Goal: Information Seeking & Learning: Learn about a topic

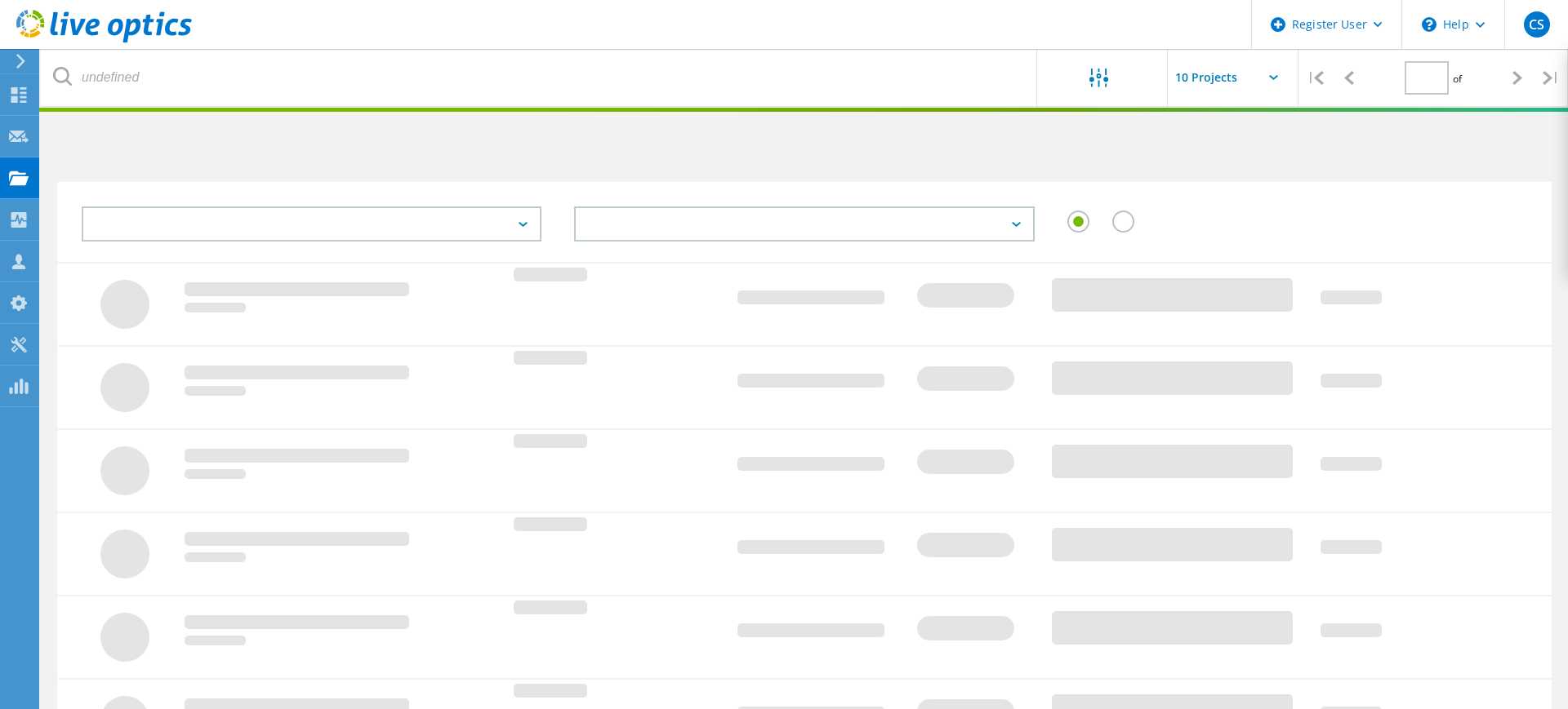
type input "1"
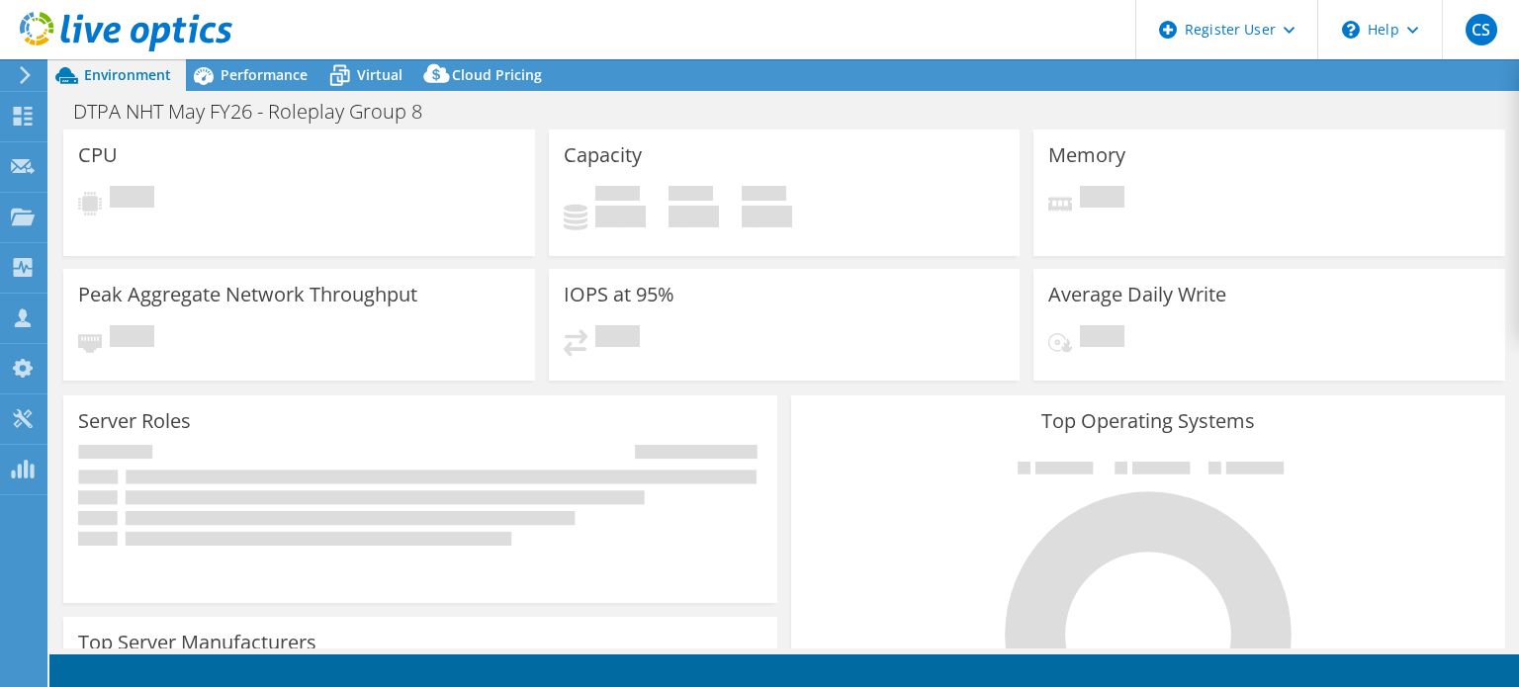
select select "USD"
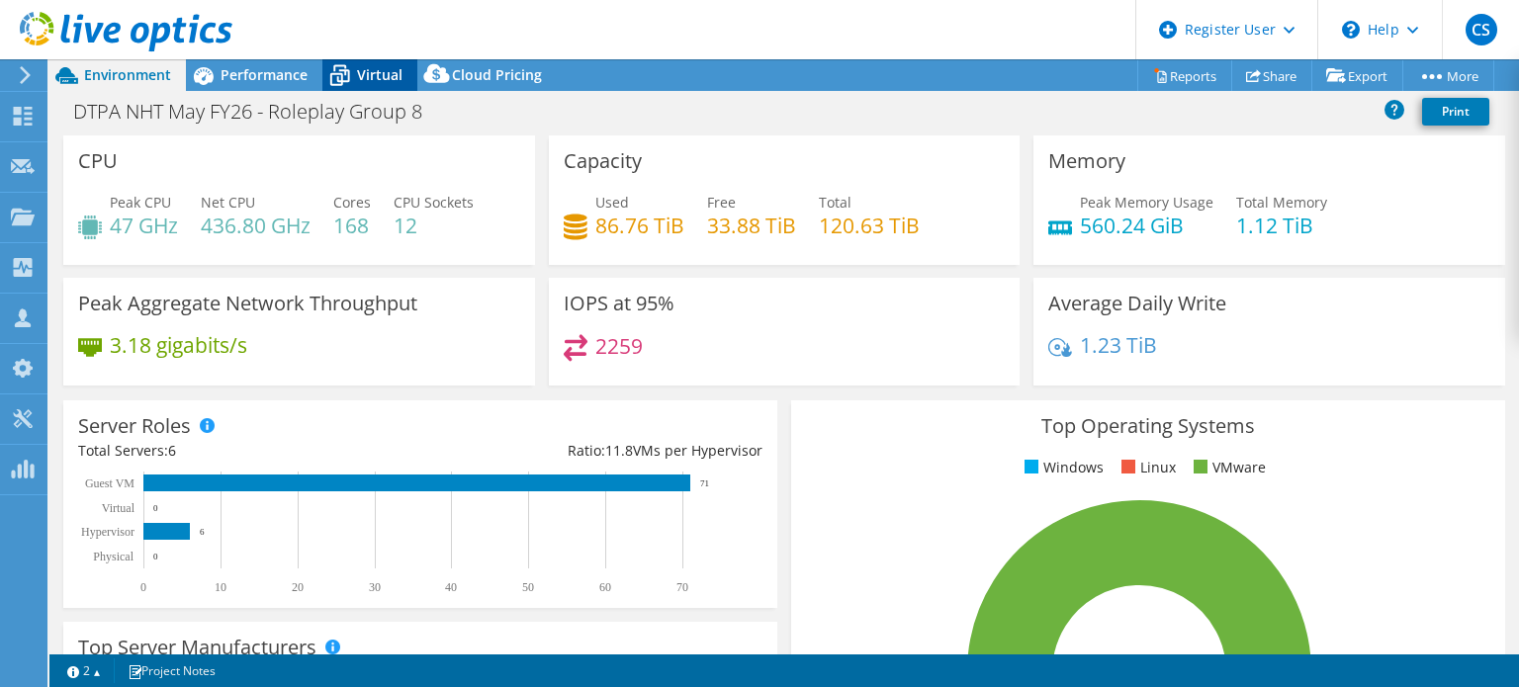
click at [336, 71] on icon at bounding box center [339, 75] width 35 height 35
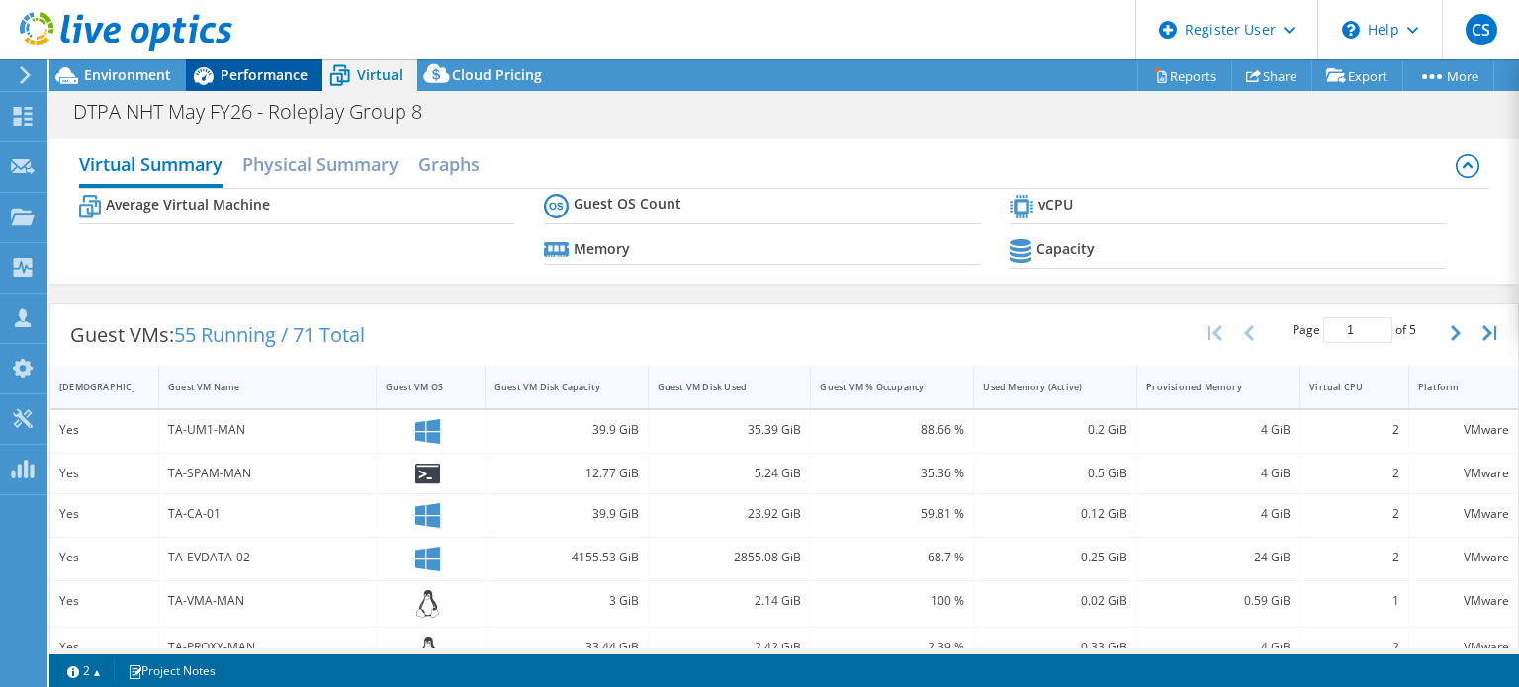
click at [285, 70] on span "Performance" at bounding box center [264, 74] width 87 height 19
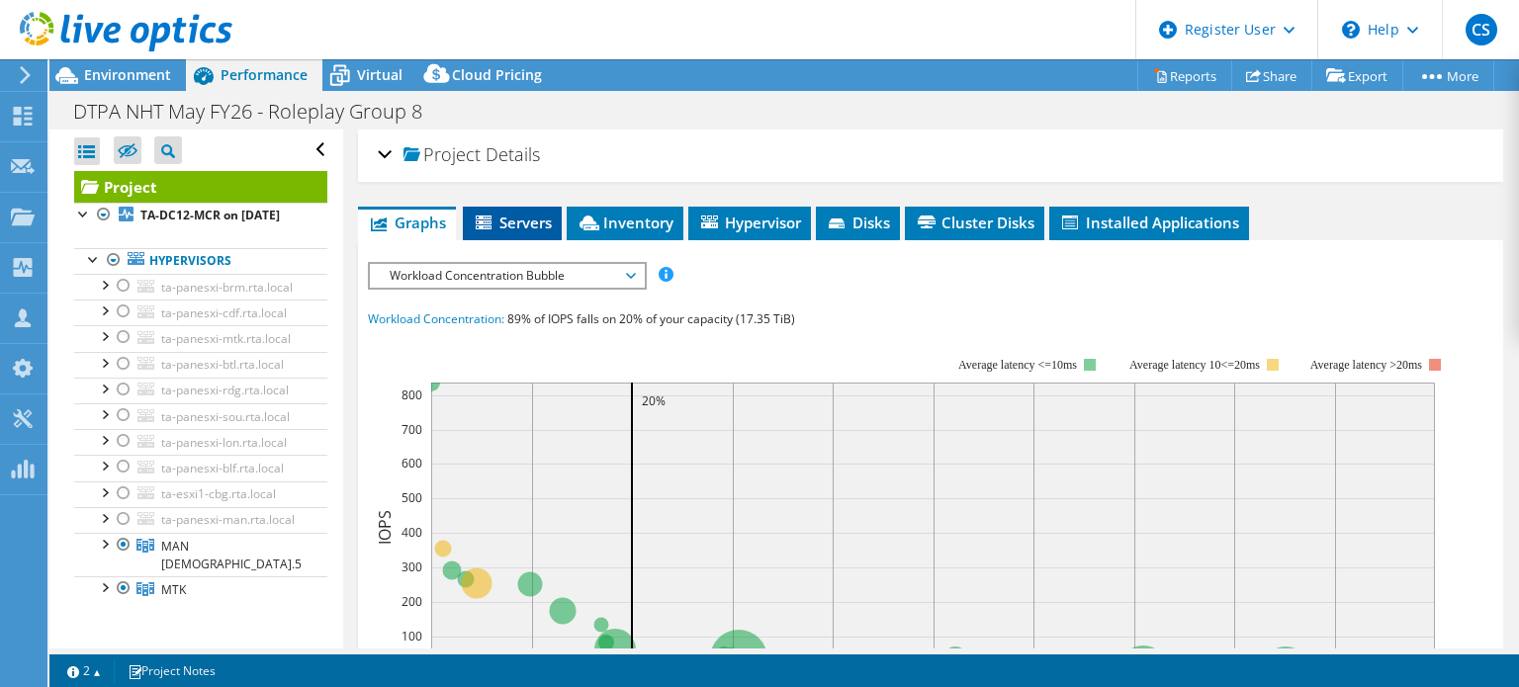
click at [508, 216] on span "Servers" at bounding box center [512, 223] width 79 height 20
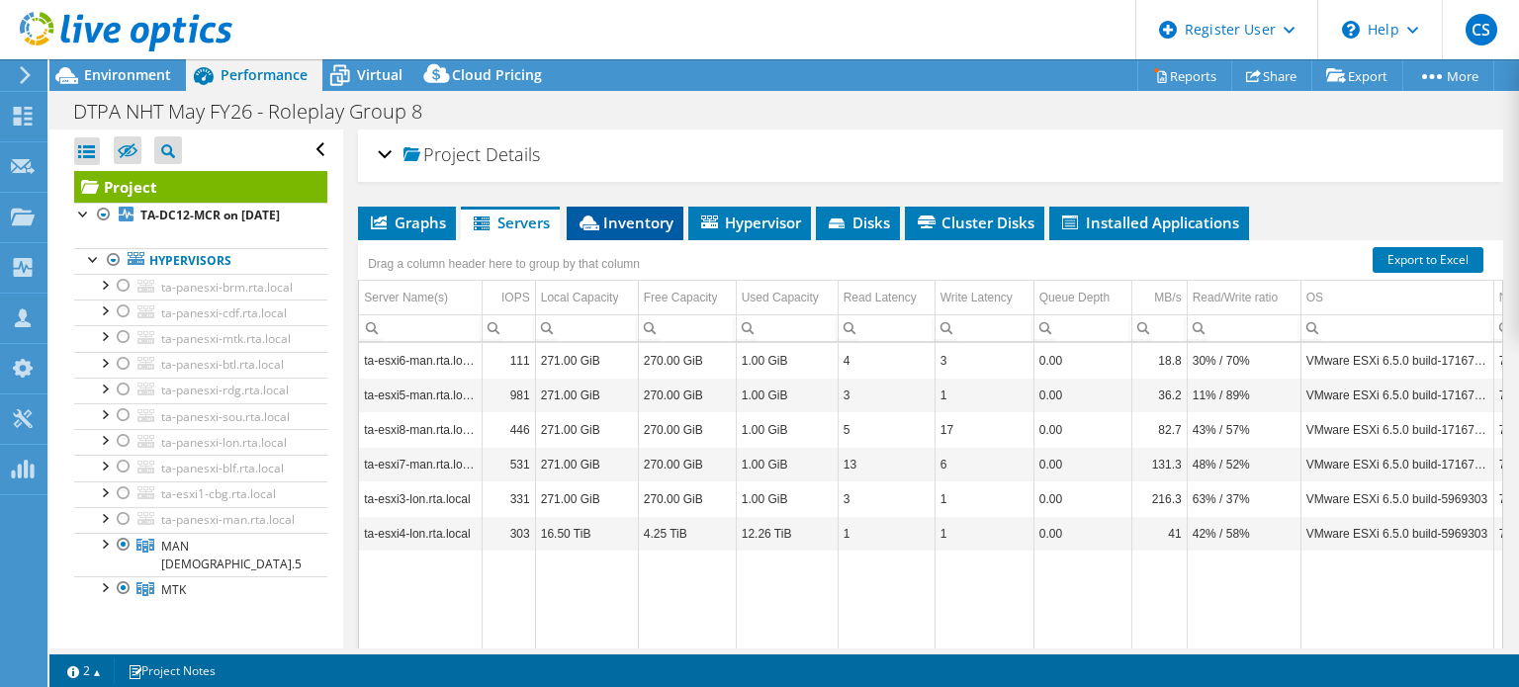
click at [661, 207] on li "Inventory" at bounding box center [625, 224] width 117 height 34
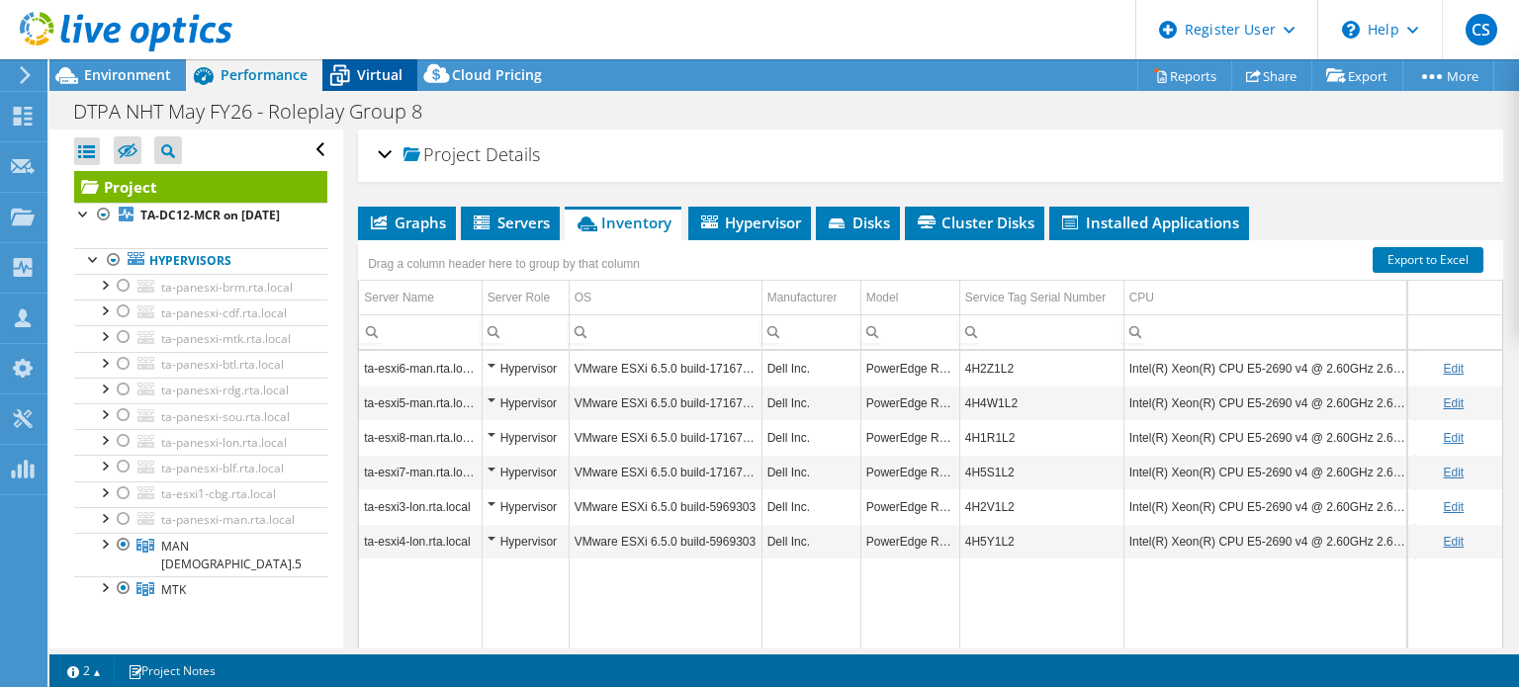
click at [386, 85] on div "Virtual" at bounding box center [369, 75] width 95 height 32
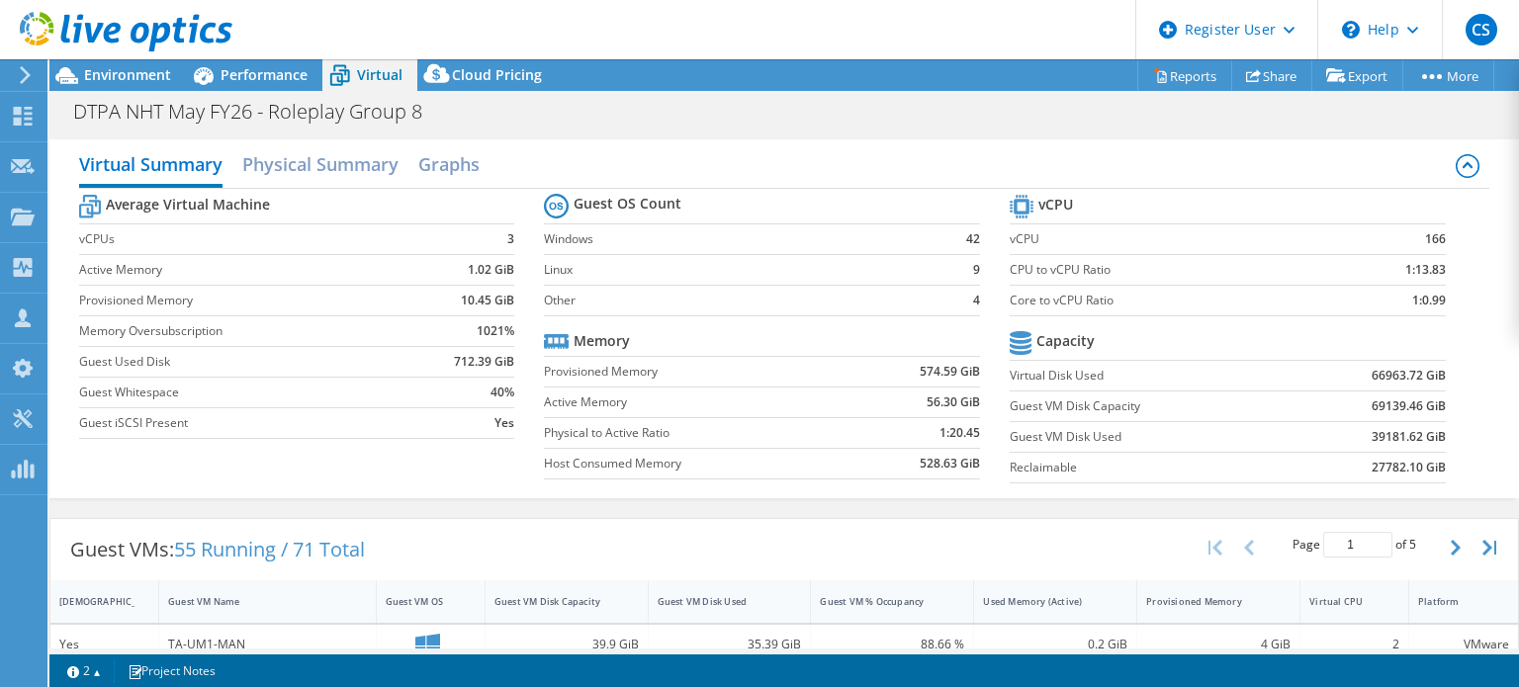
drag, startPoint x: 1518, startPoint y: 261, endPoint x: 1518, endPoint y: 378, distance: 116.7
click at [1518, 378] on div "CPU Peak CPU 47 GHz Net CPU 436.80 GHz Cores 168 CPU Sockets 12 Capacity Used 8…" at bounding box center [784, 389] width 1470 height 519
click at [468, 73] on span "Cloud Pricing" at bounding box center [497, 74] width 90 height 19
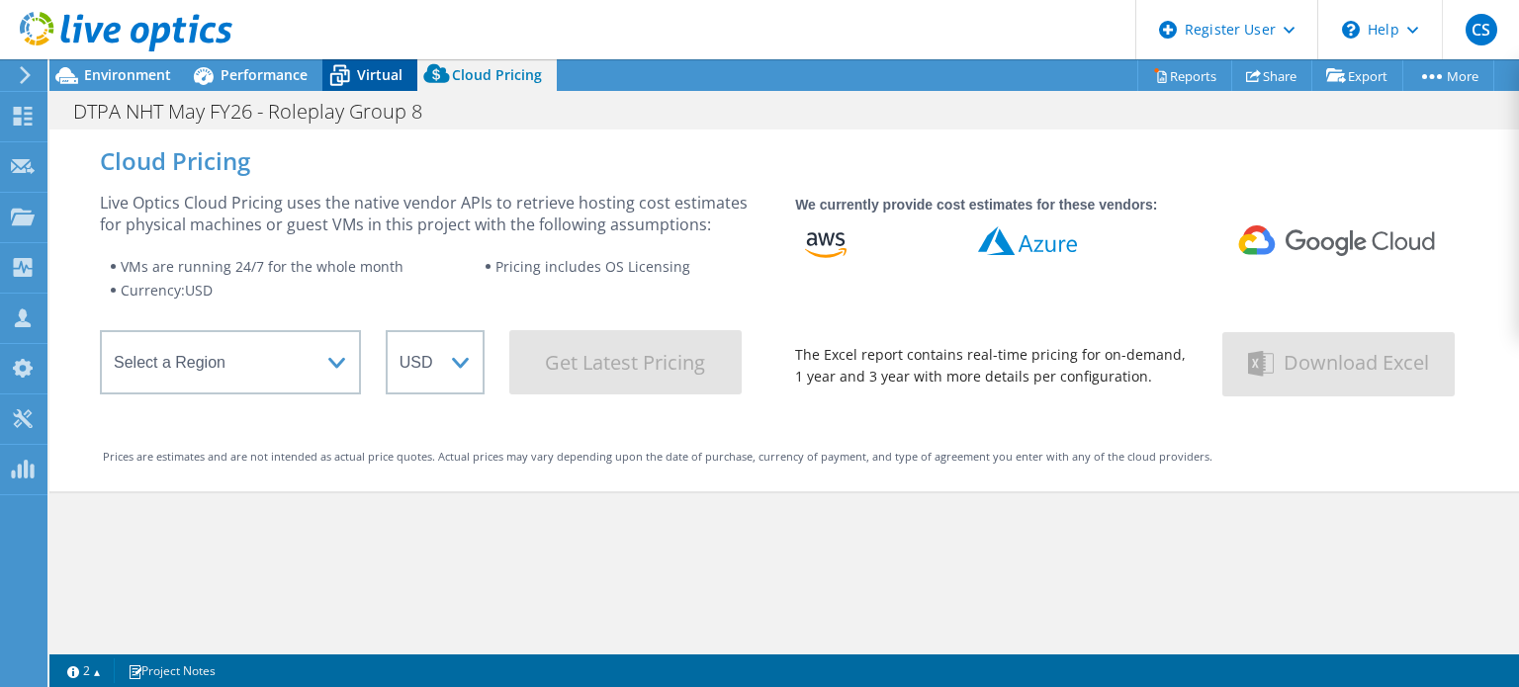
click at [371, 65] on span "Virtual" at bounding box center [379, 74] width 45 height 19
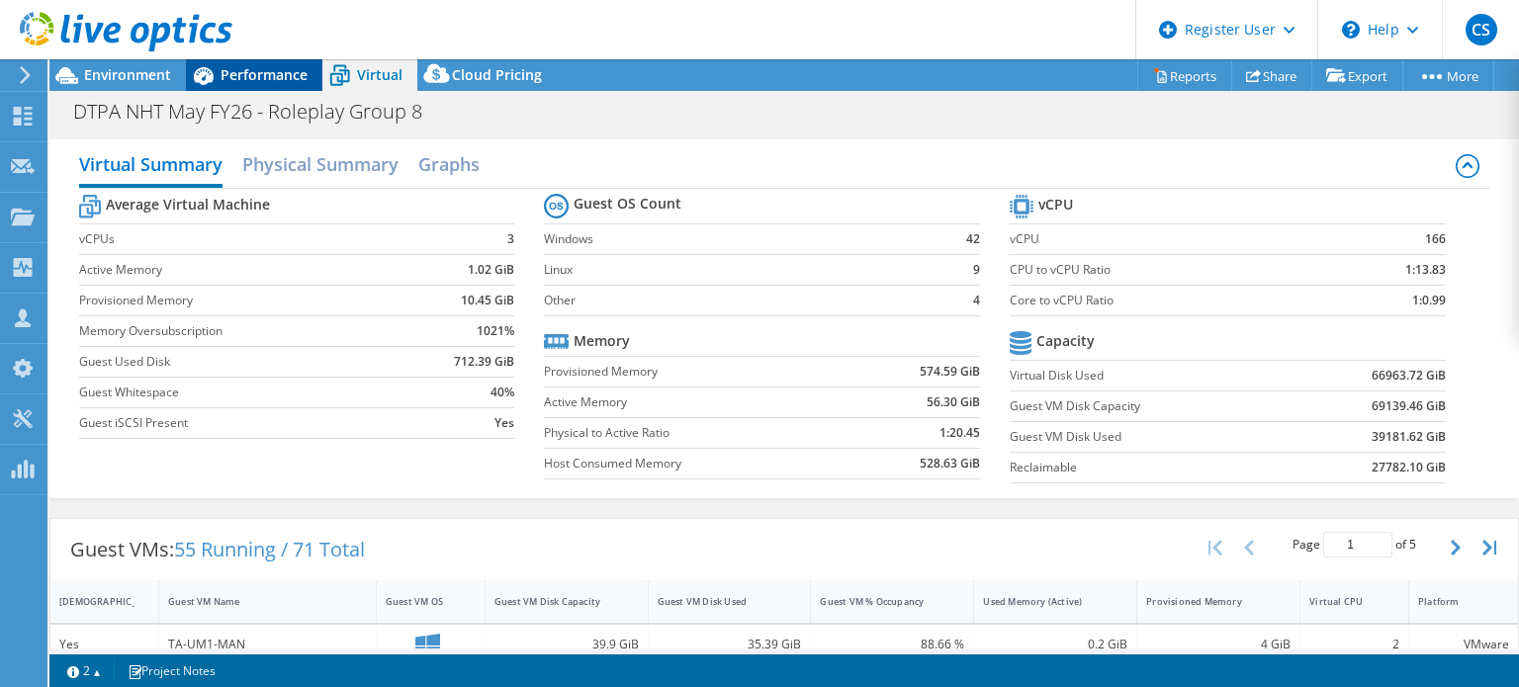
click at [249, 76] on span "Performance" at bounding box center [264, 74] width 87 height 19
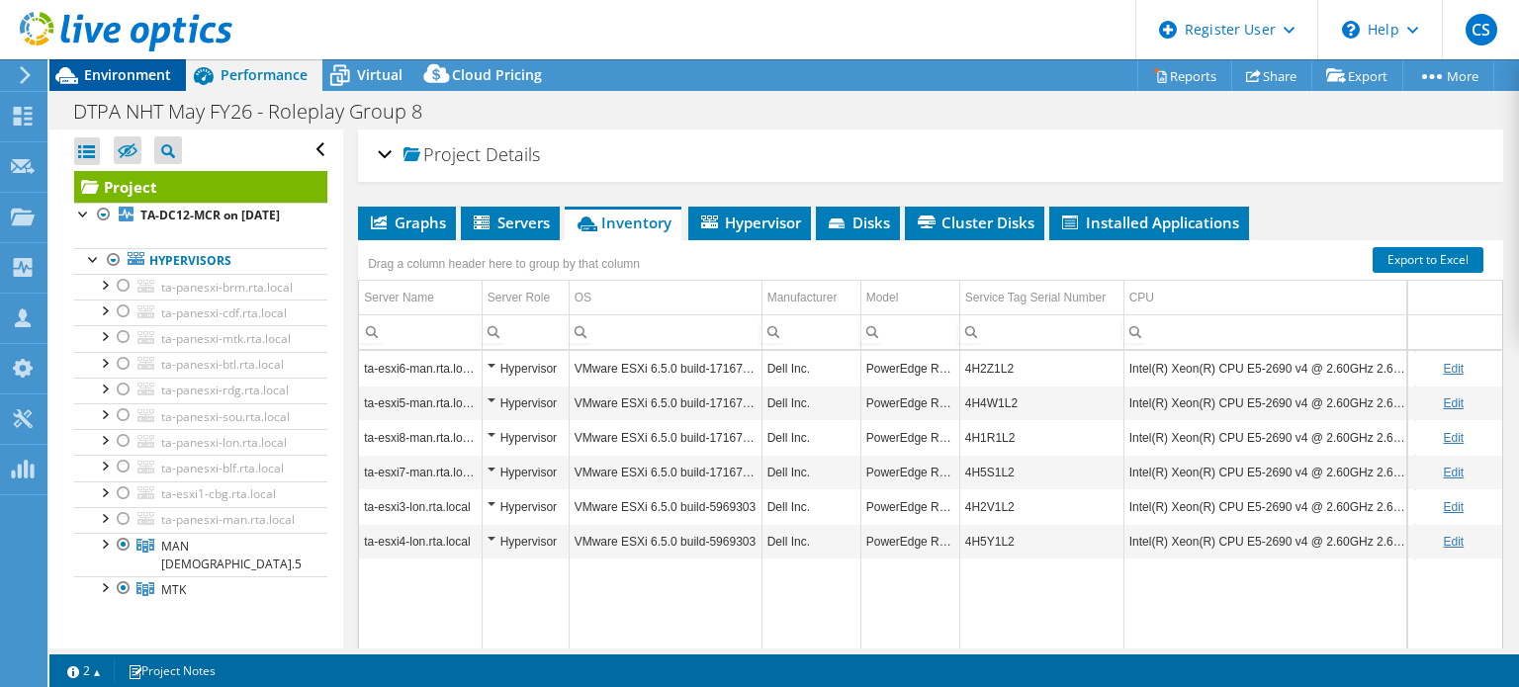
click at [140, 67] on span "Environment" at bounding box center [127, 74] width 87 height 19
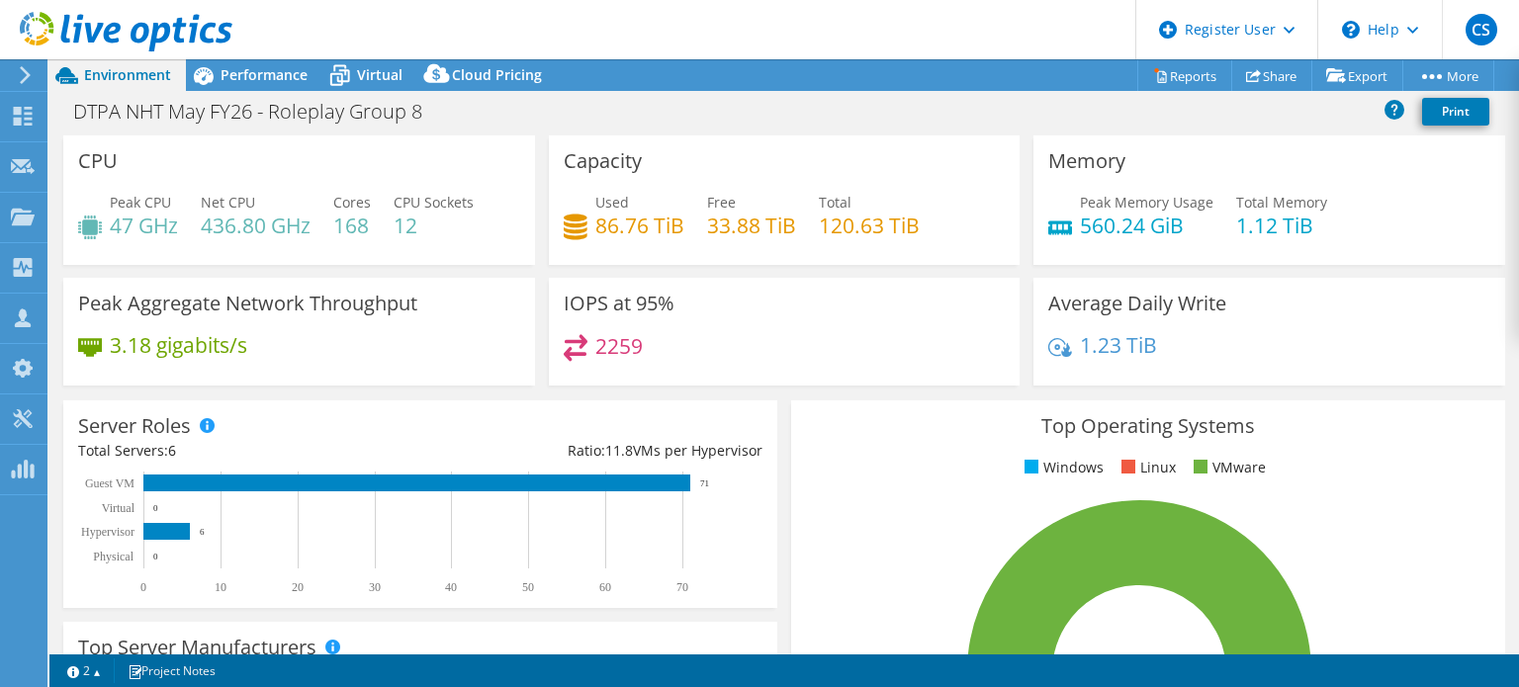
scroll to position [632, 0]
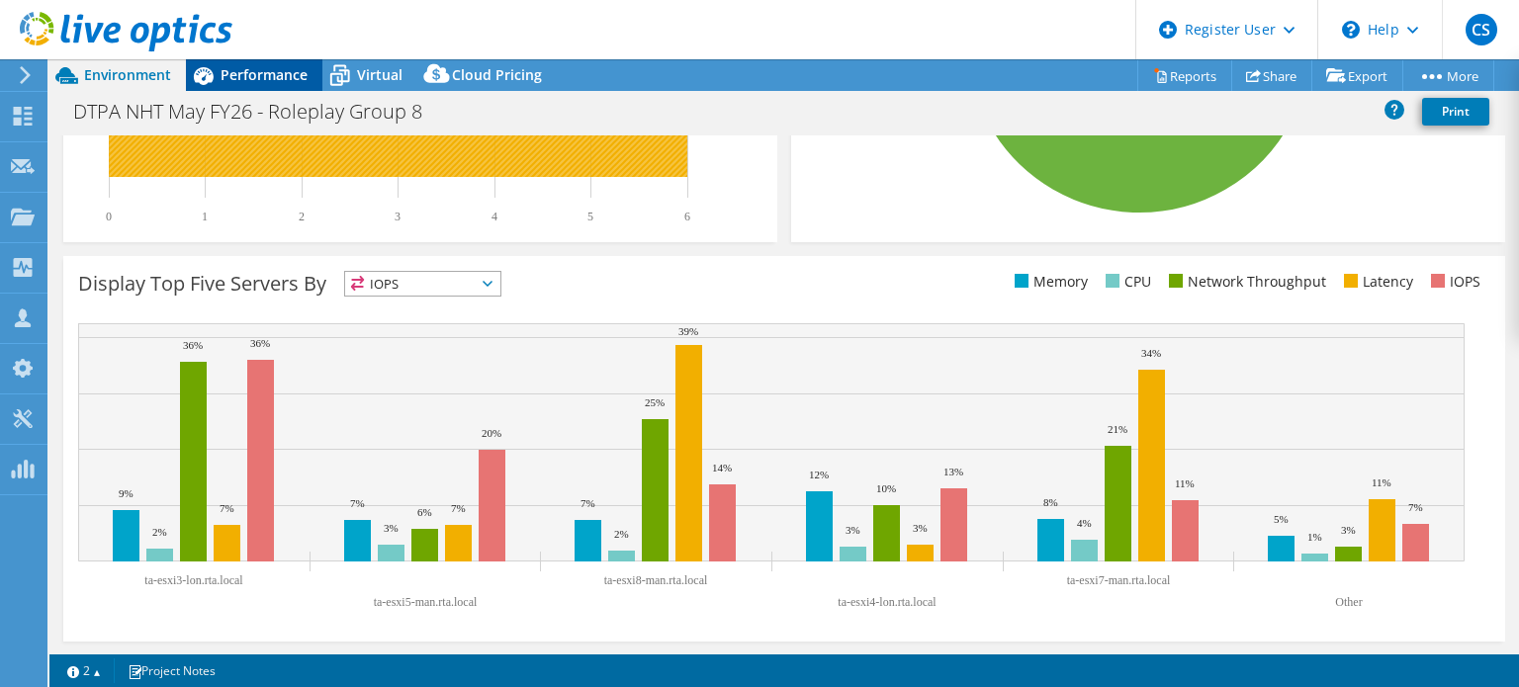
click at [283, 78] on span "Performance" at bounding box center [264, 74] width 87 height 19
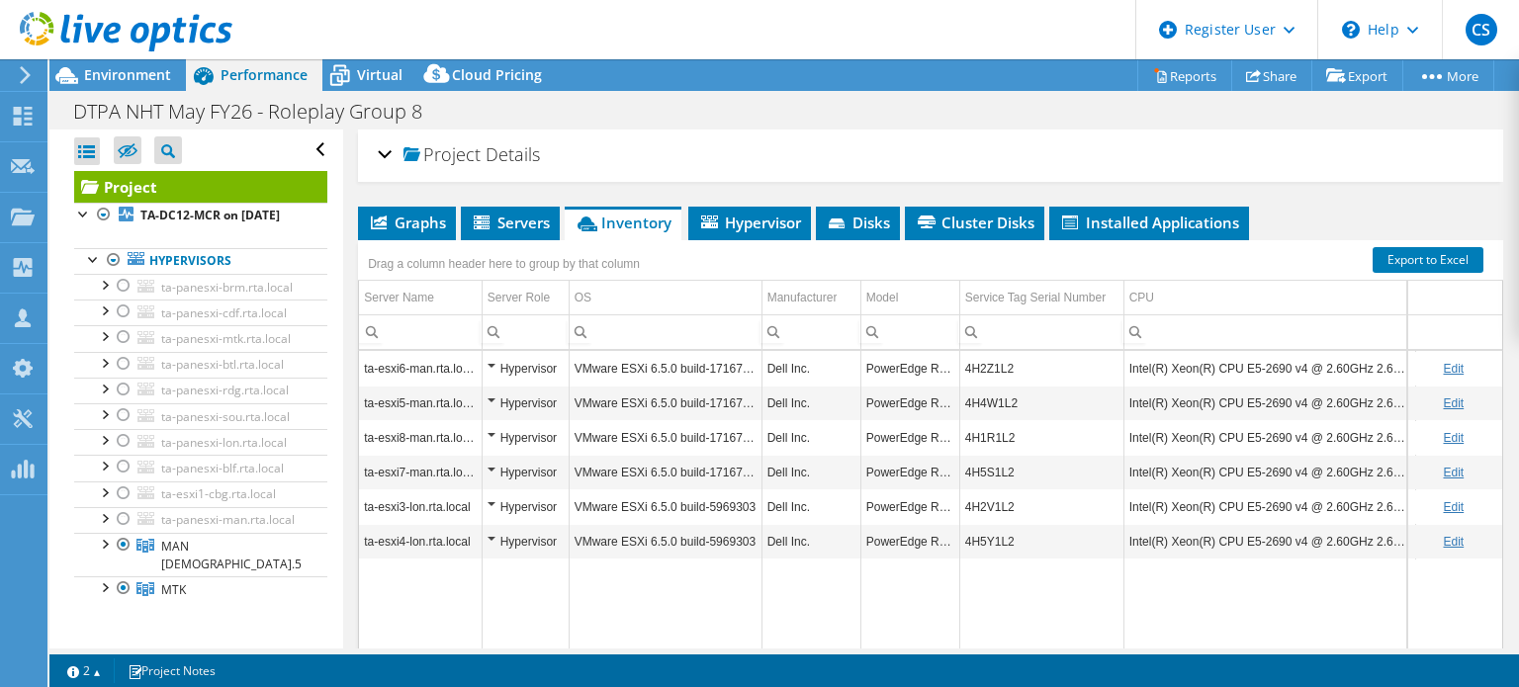
scroll to position [0, 0]
click at [743, 219] on span "Hypervisor" at bounding box center [749, 223] width 103 height 20
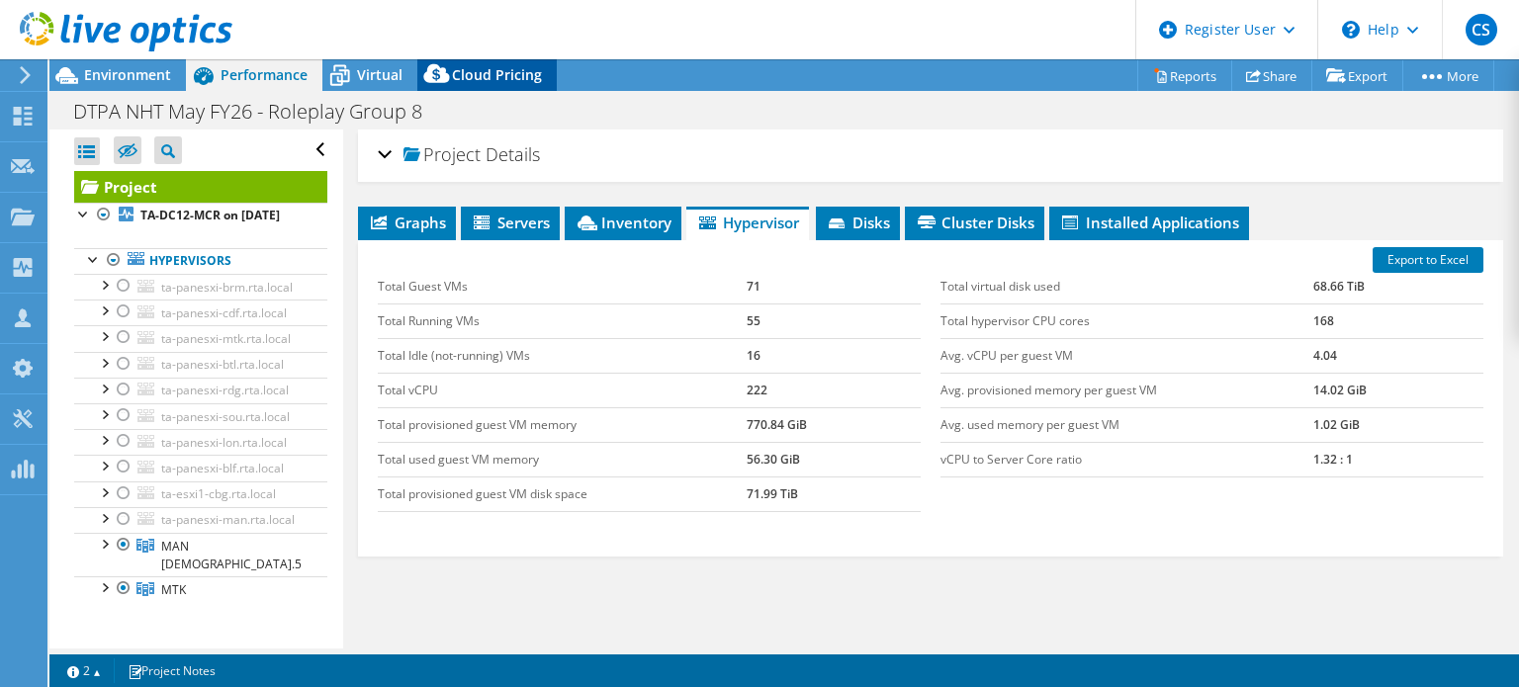
click at [442, 77] on icon at bounding box center [436, 73] width 26 height 19
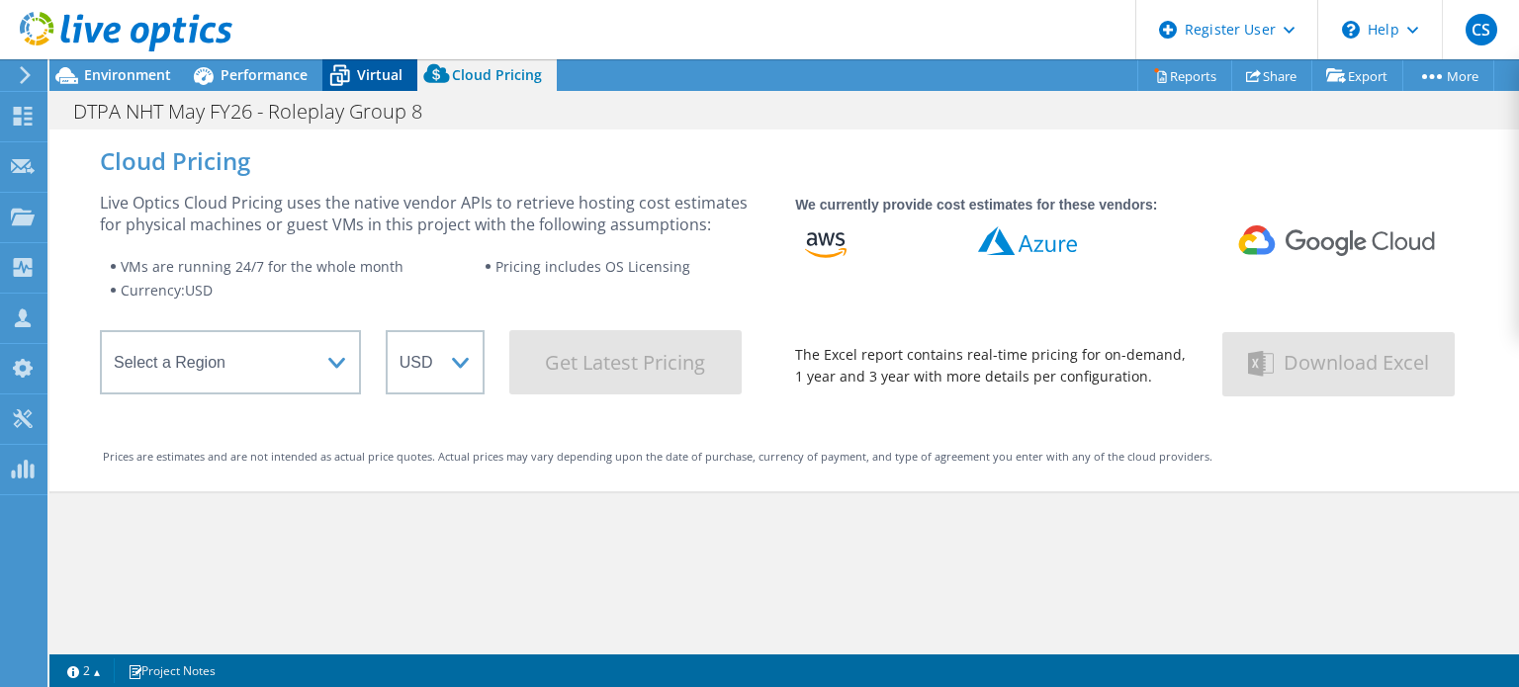
click at [397, 68] on span "Virtual" at bounding box center [379, 74] width 45 height 19
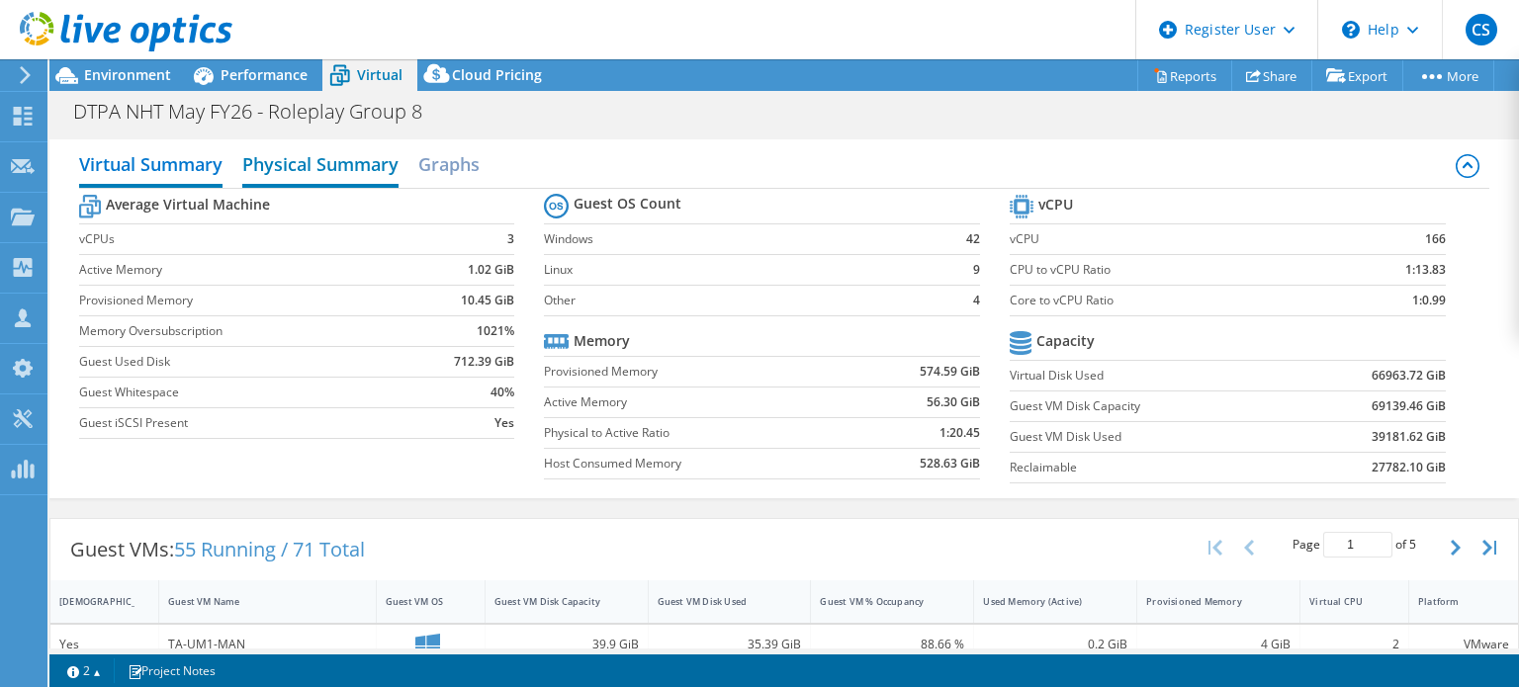
click at [390, 157] on h2 "Physical Summary" at bounding box center [320, 166] width 156 height 44
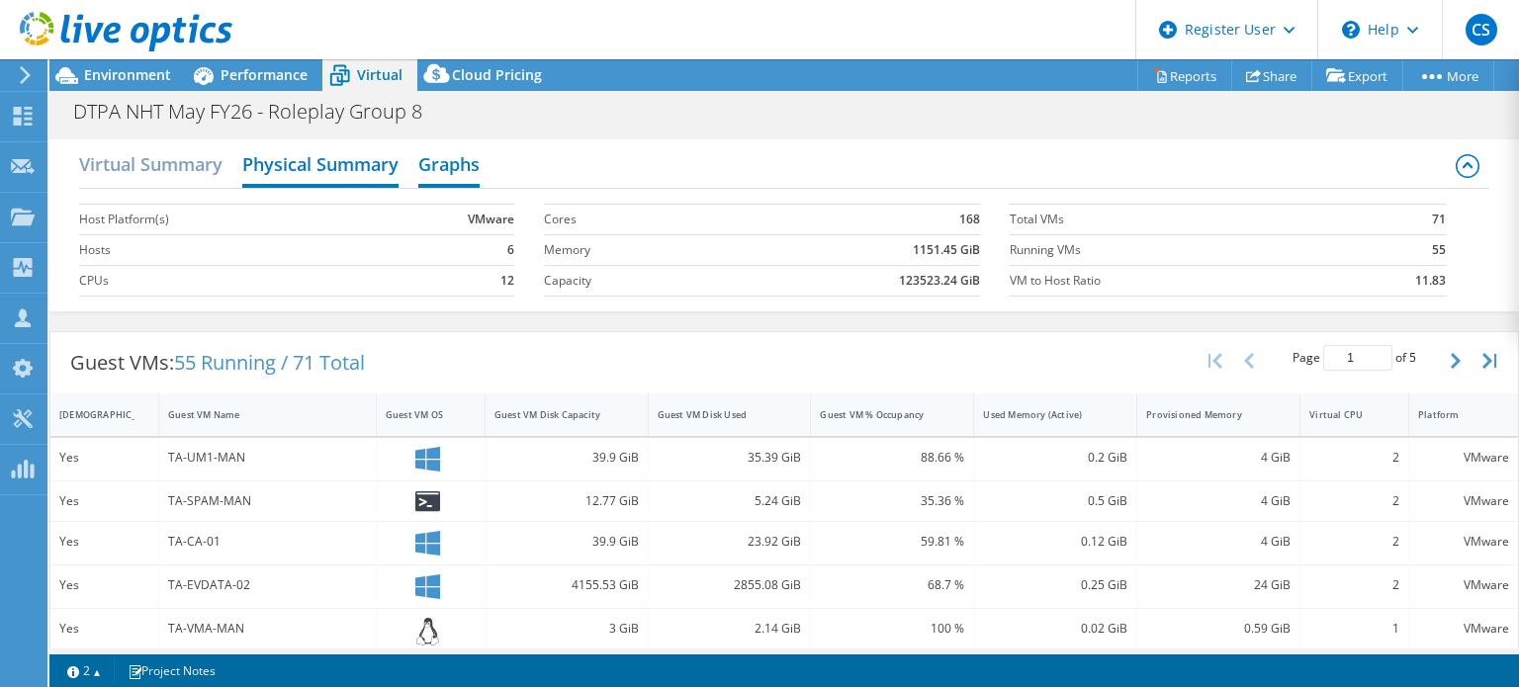
click at [436, 171] on h2 "Graphs" at bounding box center [448, 166] width 61 height 44
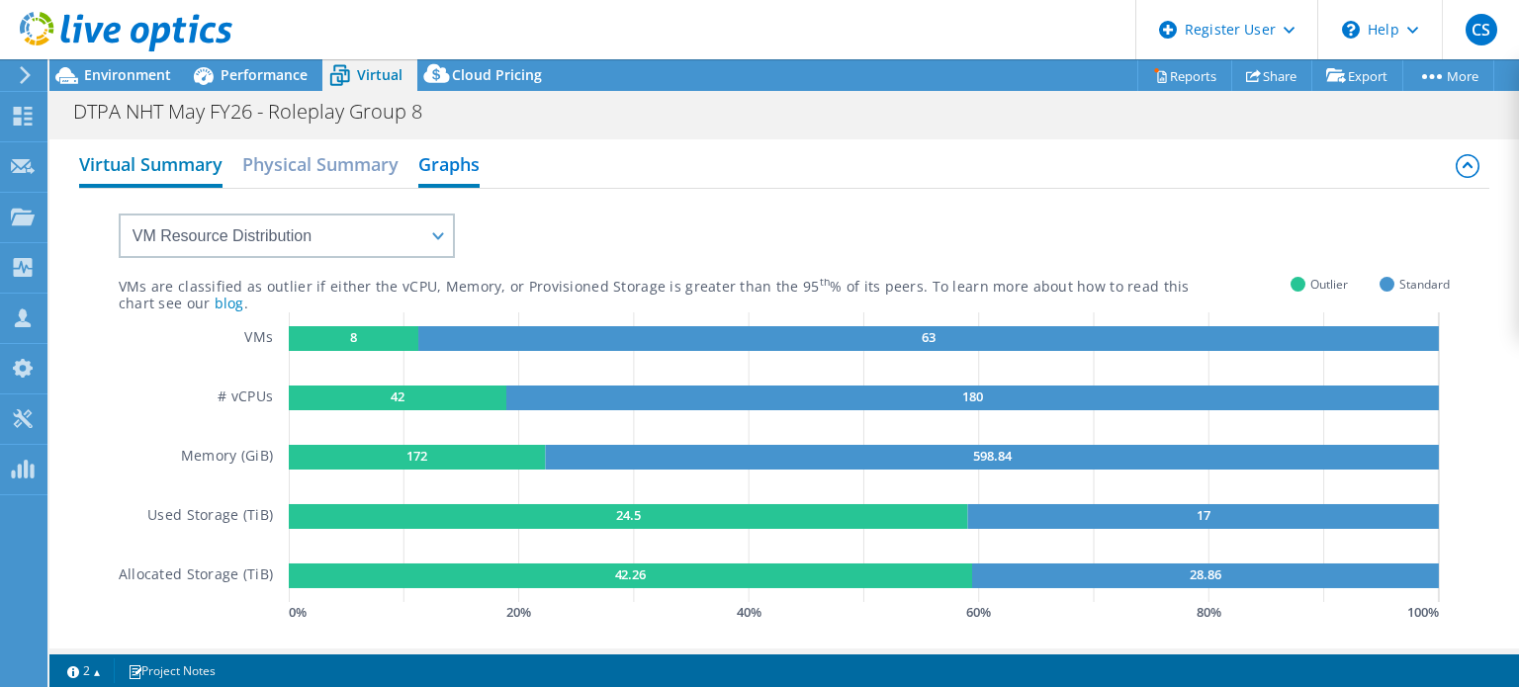
click at [112, 156] on h2 "Virtual Summary" at bounding box center [150, 166] width 143 height 44
